Goal: Contribute content

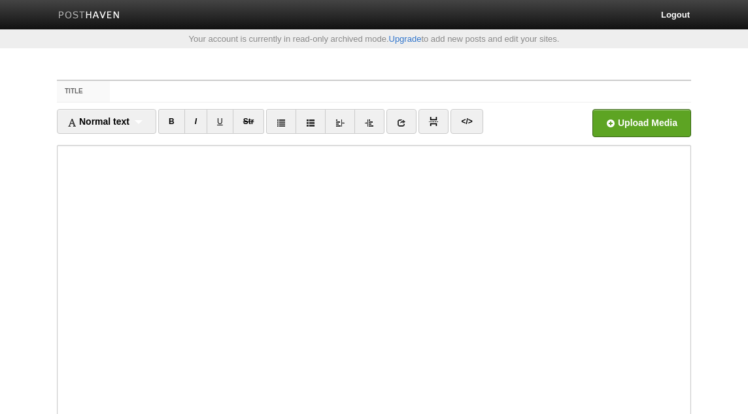
click at [452, 91] on input "Title" at bounding box center [400, 91] width 581 height 21
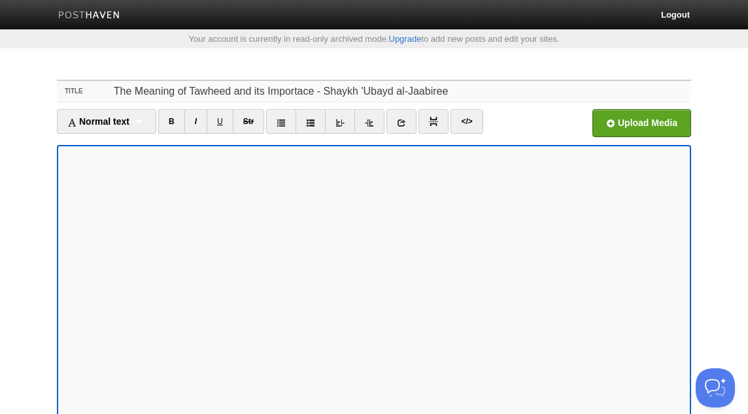
click at [299, 92] on input "The Meaning of Tawheed and its Importace - Shaykh 'Ubayd al-Jaabiree" at bounding box center [400, 91] width 581 height 21
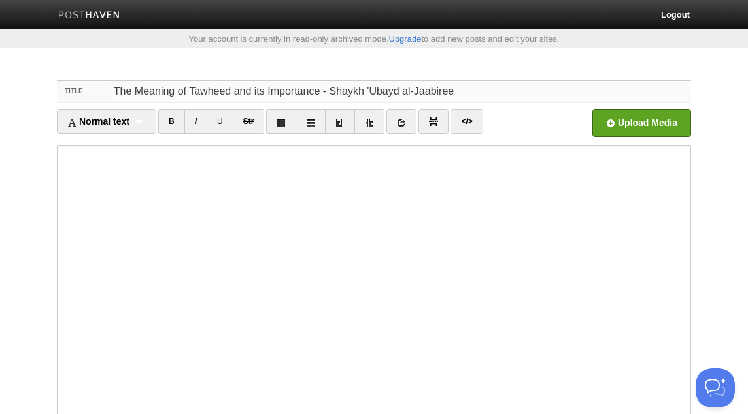
click at [305, 90] on input "The Meaning of Tawheed and its Importance - Shaykh 'Ubayd al-Jaabiree" at bounding box center [400, 91] width 581 height 21
type input "The Meaning of Tawheed and its Importance - Shaykh 'Ubayd al-Jaabiree"
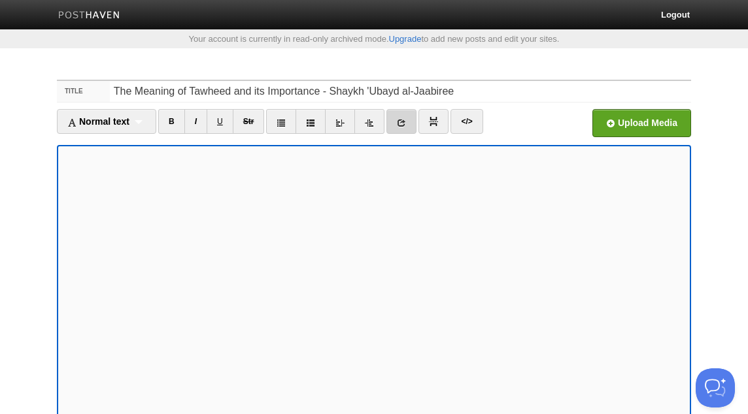
click at [409, 121] on link at bounding box center [401, 121] width 30 height 25
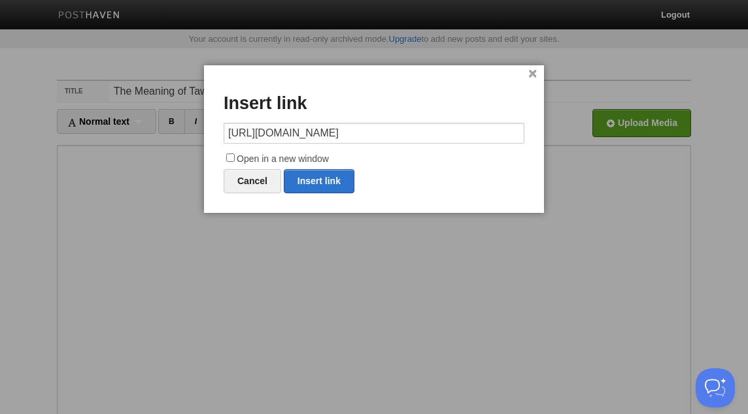
type input "[URL][DOMAIN_NAME]"
click at [325, 160] on label "Open in a new window" at bounding box center [374, 160] width 301 height 16
click at [235, 160] on input "Open in a new window" at bounding box center [230, 158] width 8 height 8
checkbox input "true"
click at [343, 182] on link "Insert link" at bounding box center [319, 181] width 71 height 24
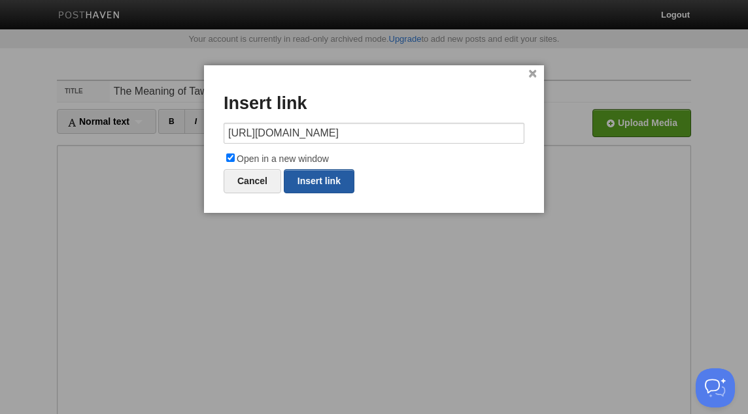
type input "https://"
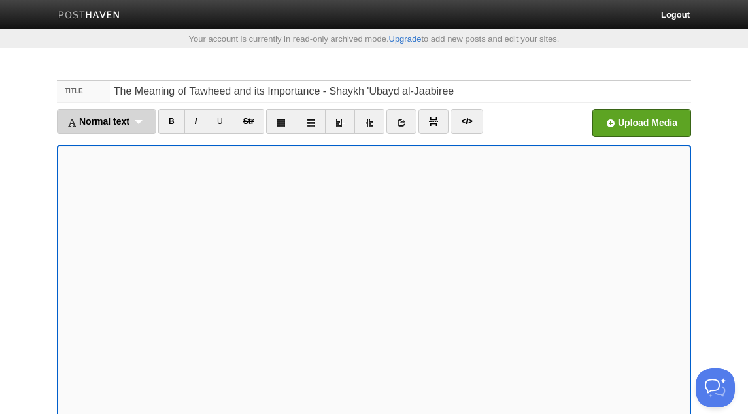
click at [141, 124] on div "Normal text Normal text Heading 1 Heading 2 Heading 3" at bounding box center [106, 121] width 99 height 25
click at [131, 150] on link "Normal text" at bounding box center [107, 151] width 98 height 20
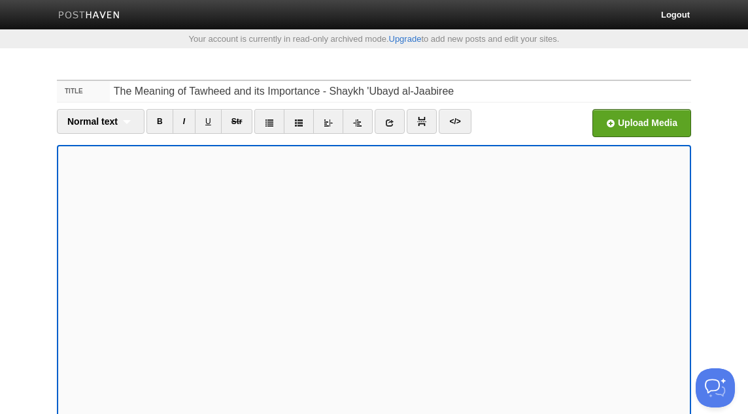
click at [432, 136] on li at bounding box center [422, 123] width 30 height 28
click at [394, 127] on link at bounding box center [390, 121] width 30 height 25
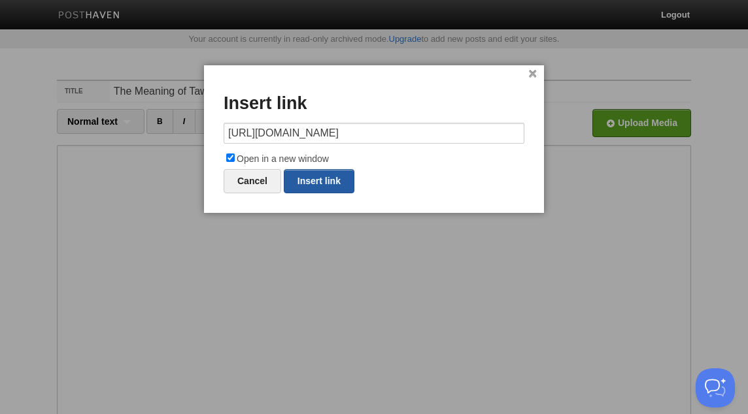
click at [317, 175] on link "Insert link" at bounding box center [319, 181] width 71 height 24
type input "https://"
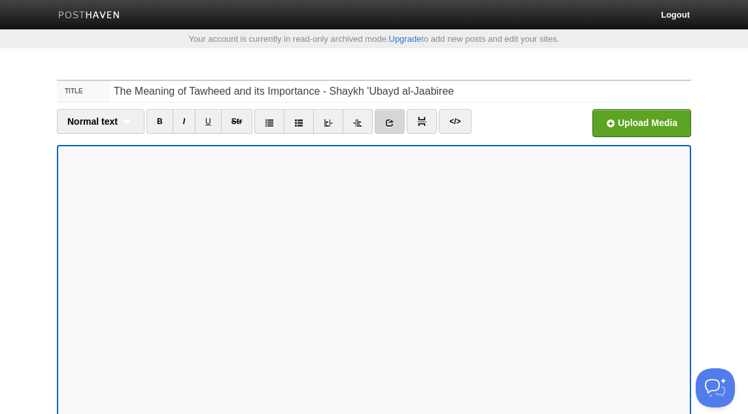
click at [390, 120] on icon at bounding box center [389, 122] width 9 height 9
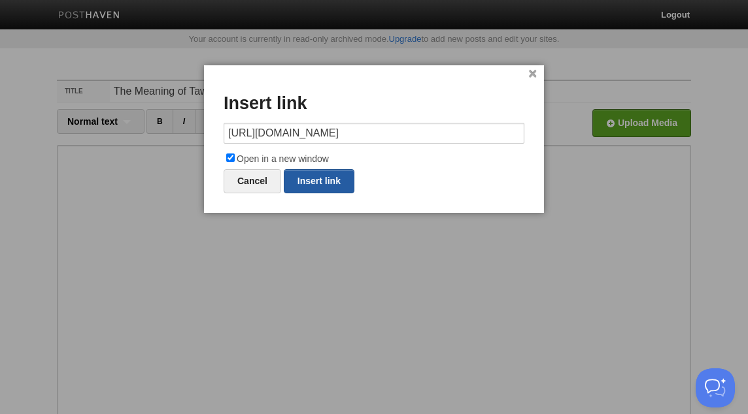
click at [316, 181] on link "Insert link" at bounding box center [319, 181] width 71 height 24
type input "https://"
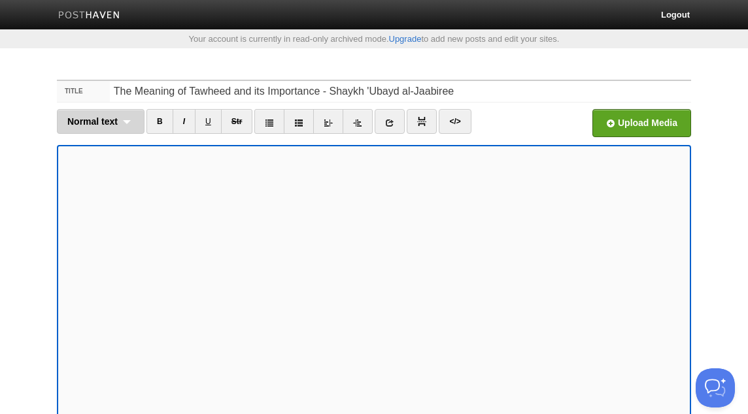
click at [125, 122] on div "Normal text Normal text Heading 1 Heading 2 Heading 3" at bounding box center [101, 121] width 88 height 25
click at [117, 153] on link "Normal text" at bounding box center [101, 151] width 86 height 20
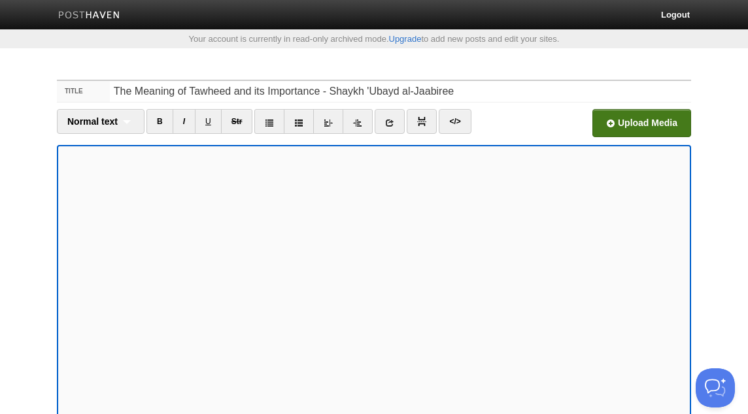
click at [646, 121] on input "file" at bounding box center [247, 126] width 990 height 67
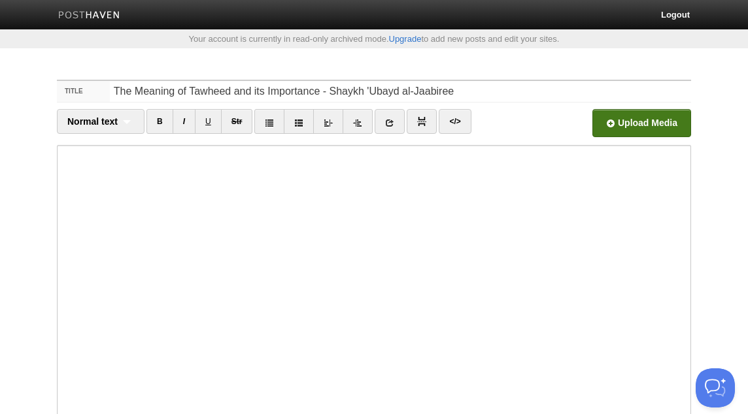
click at [574, 118] on div "Upload Media" at bounding box center [612, 127] width 159 height 36
click at [612, 121] on input "file" at bounding box center [247, 126] width 990 height 67
click at [629, 118] on input "file" at bounding box center [247, 126] width 990 height 67
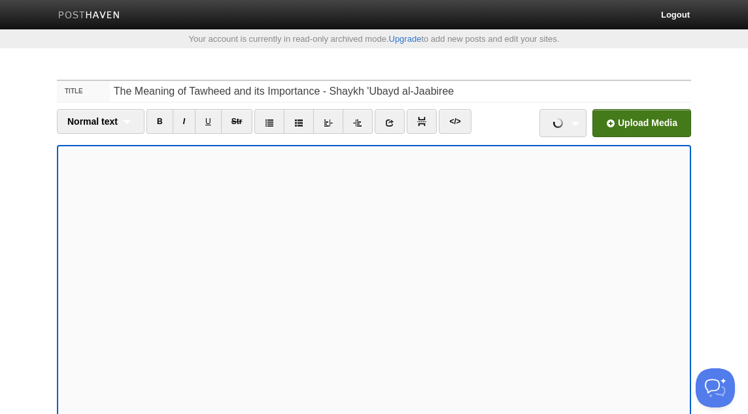
scroll to position [40, 0]
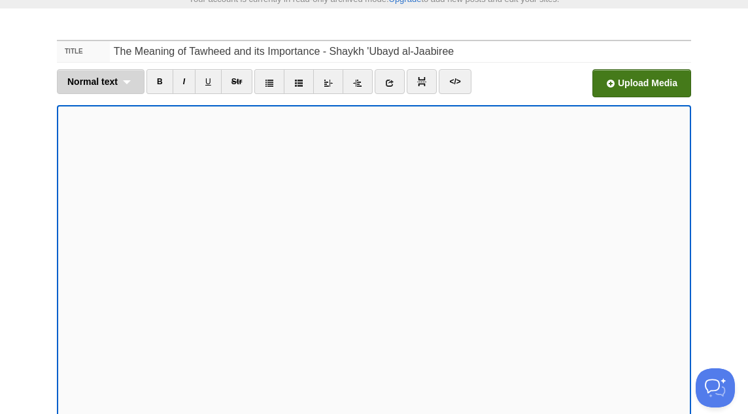
click at [126, 76] on div "Normal text Normal text Heading 1 Heading 2 Heading 3" at bounding box center [101, 81] width 88 height 25
click at [105, 109] on link "Normal text" at bounding box center [101, 111] width 86 height 20
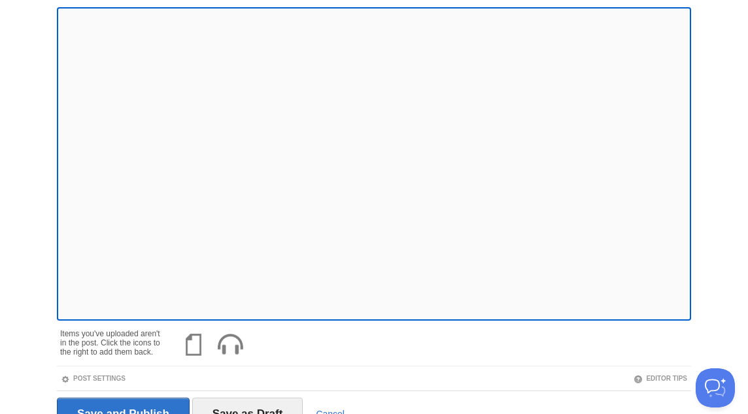
scroll to position [203, 0]
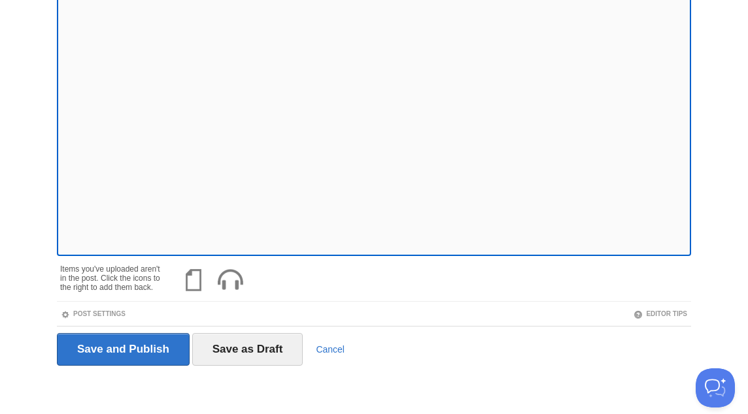
click at [234, 278] on img at bounding box center [229, 280] width 31 height 31
click at [211, 265] on span at bounding box center [209, 266] width 9 height 9
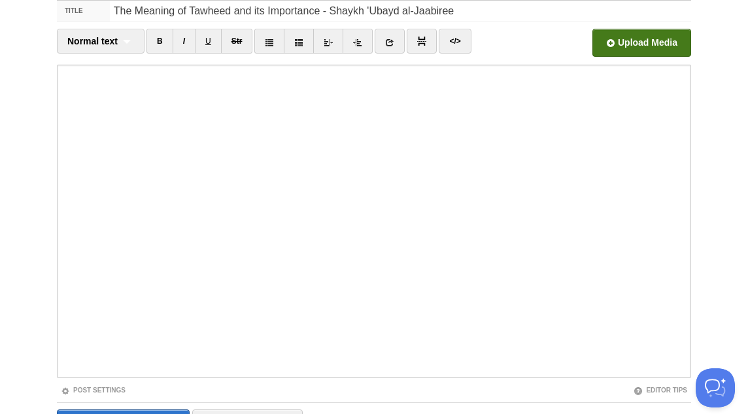
scroll to position [157, 0]
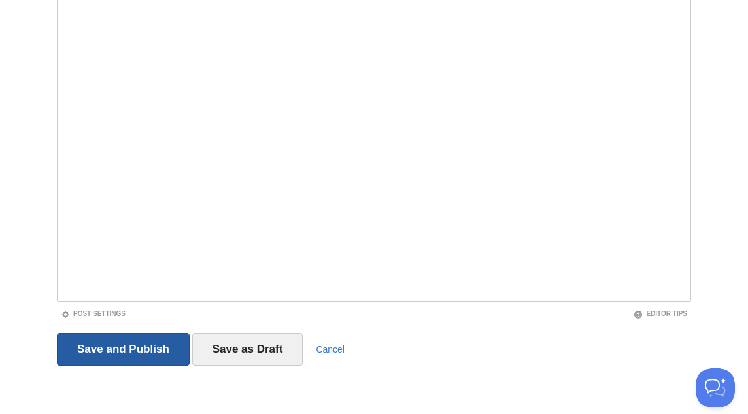
click at [143, 348] on input "Save and Publish" at bounding box center [123, 349] width 133 height 33
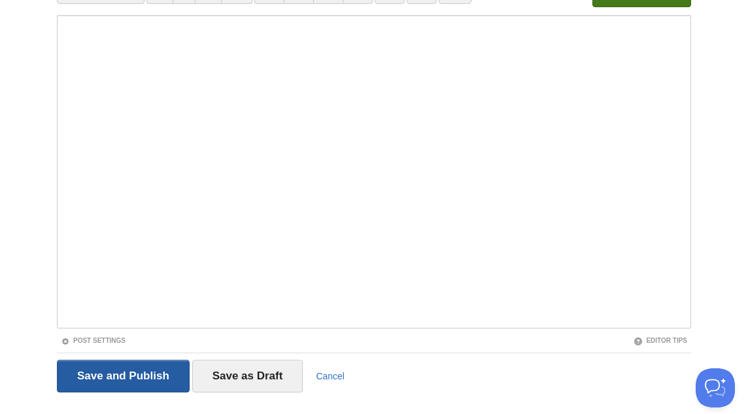
scroll to position [68, 0]
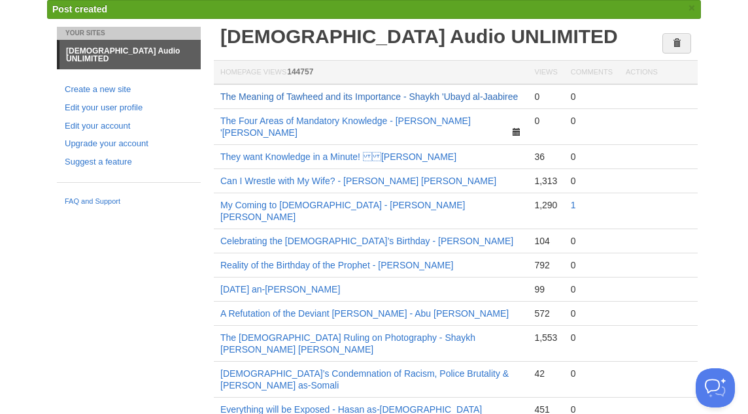
drag, startPoint x: 254, startPoint y: 109, endPoint x: 222, endPoint y: 100, distance: 33.1
click at [229, 97] on link "The Meaning of Tawheed and its Importance - Shaykh 'Ubayd al-Jaabiree" at bounding box center [368, 97] width 297 height 10
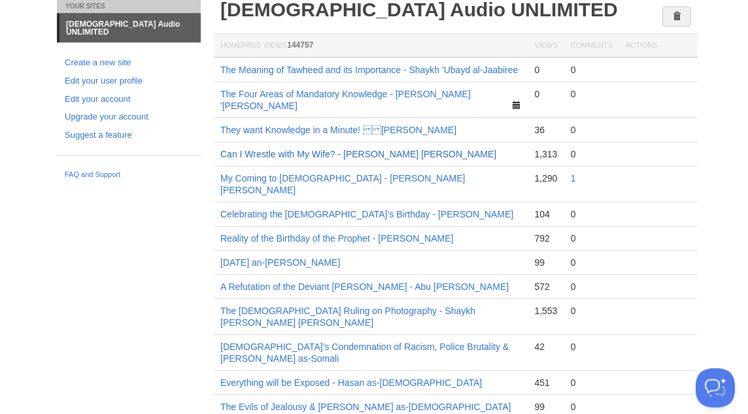
click at [290, 149] on link "Can I Wrestle with My Wife? - [PERSON_NAME] [PERSON_NAME]" at bounding box center [358, 154] width 276 height 10
